Goal: Task Accomplishment & Management: Complete application form

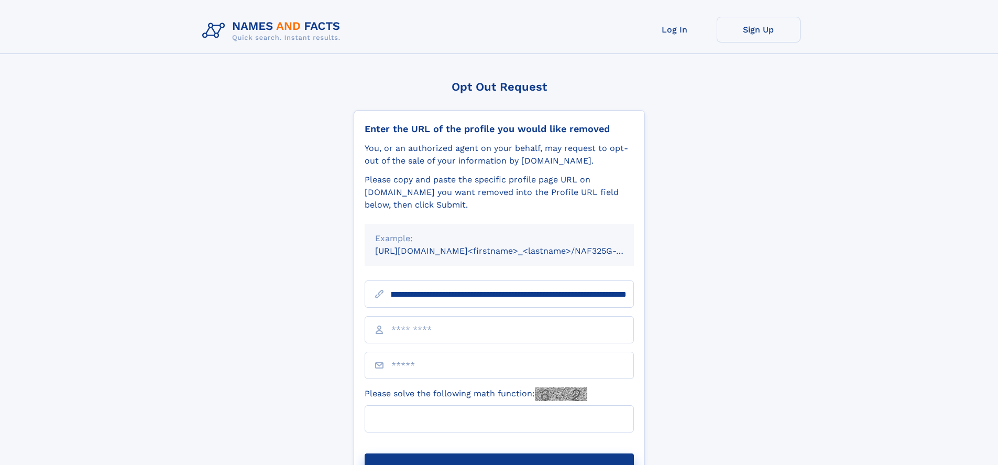
scroll to position [0, 118]
type input "**********"
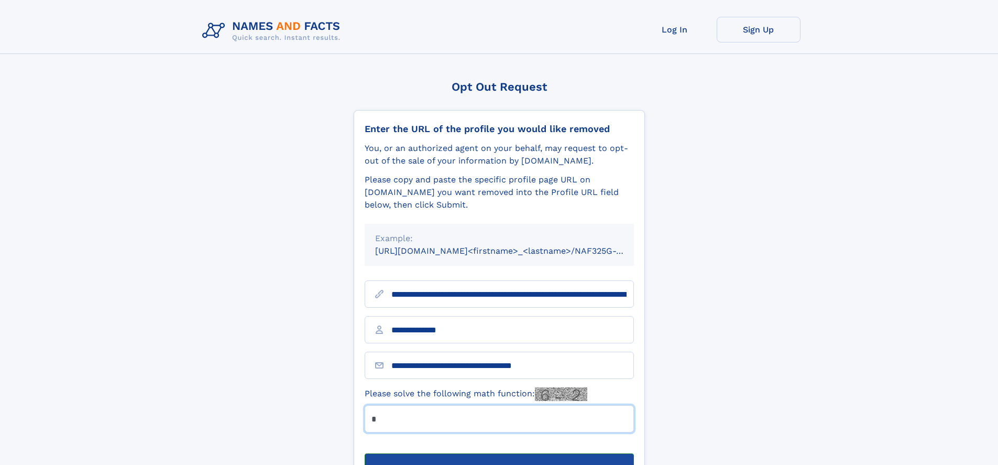
type input "*"
click at [499, 453] on button "Submit Opt Out Request" at bounding box center [499, 470] width 269 height 34
